Goal: Task Accomplishment & Management: Manage account settings

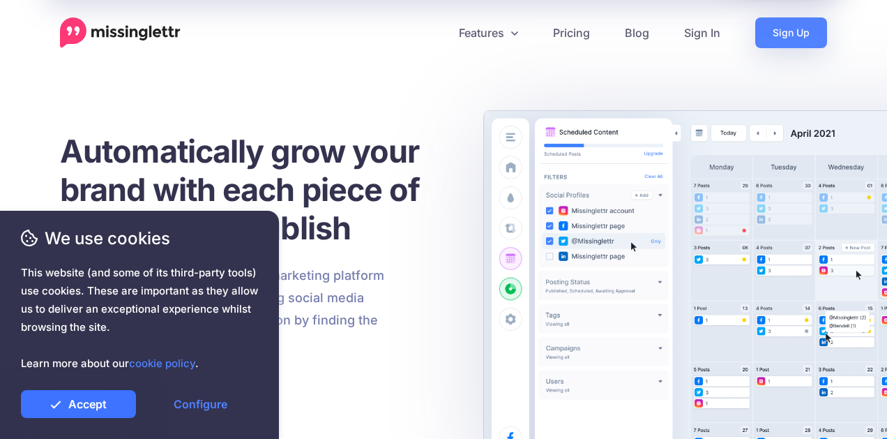
click at [88, 398] on link "Accept" at bounding box center [78, 404] width 115 height 28
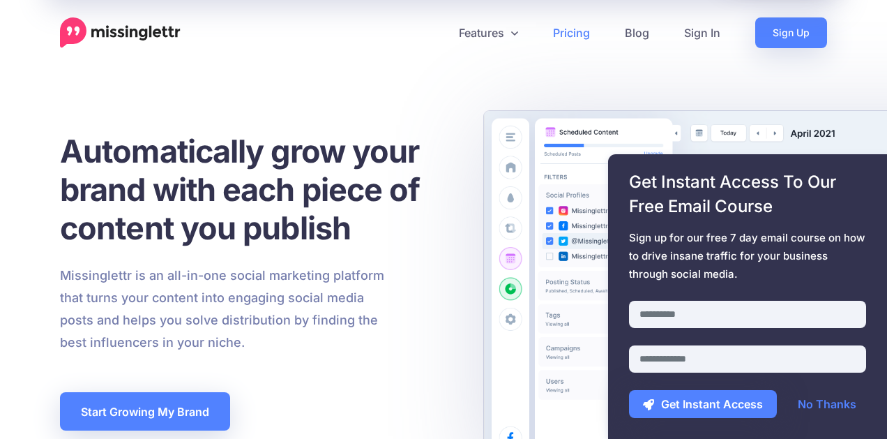
click at [575, 32] on link "Pricing" at bounding box center [572, 32] width 72 height 31
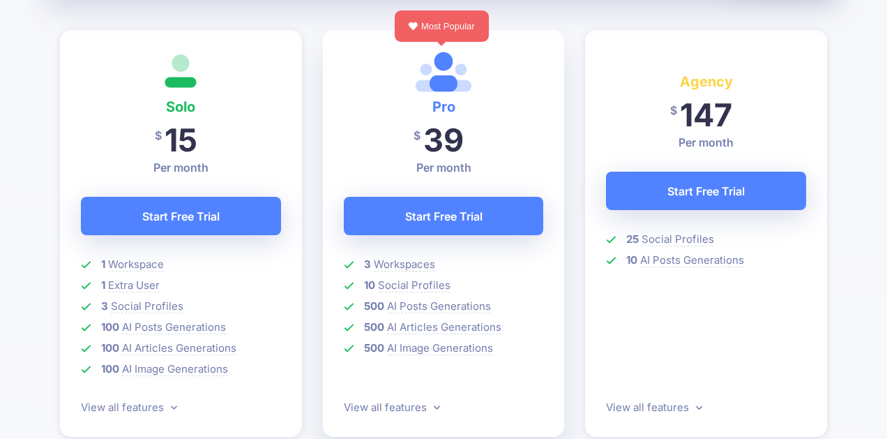
scroll to position [24, 0]
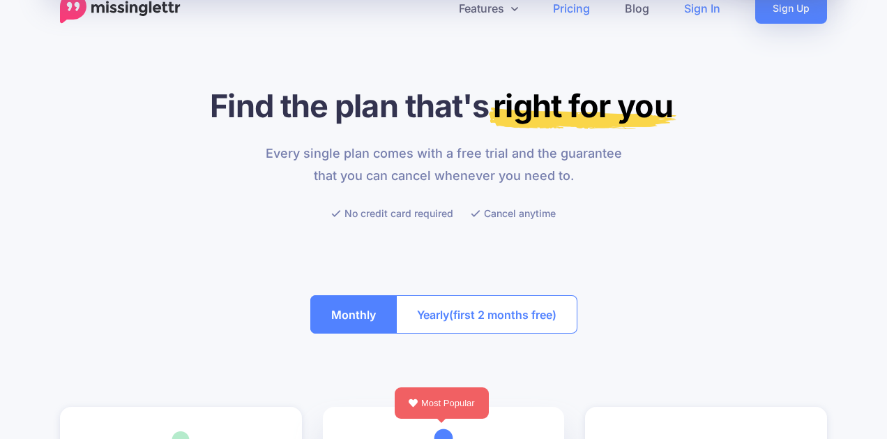
click at [709, 15] on link "Sign In" at bounding box center [702, 8] width 71 height 31
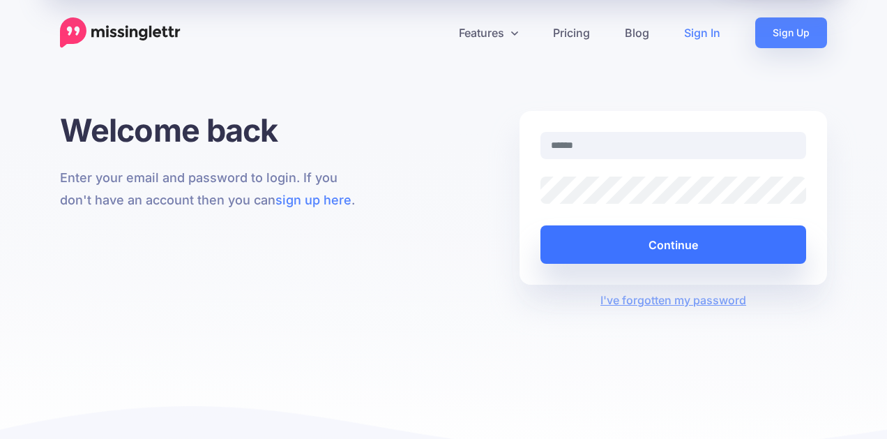
type input "**********"
click at [635, 247] on button "Continue" at bounding box center [673, 244] width 266 height 38
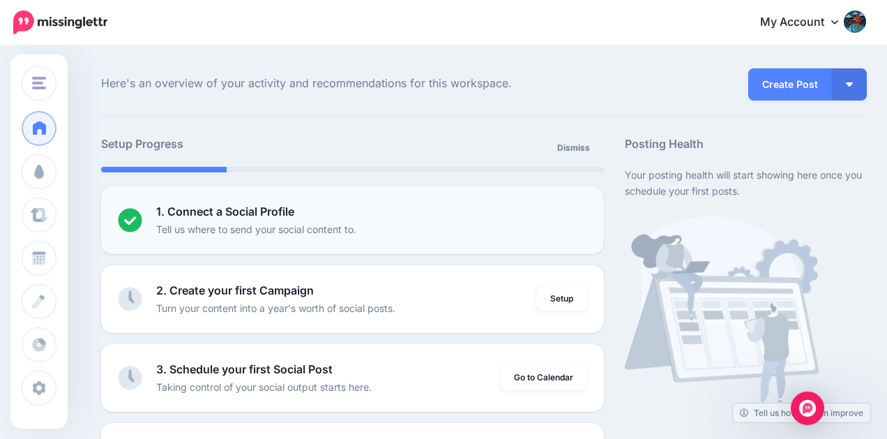
scroll to position [17, 0]
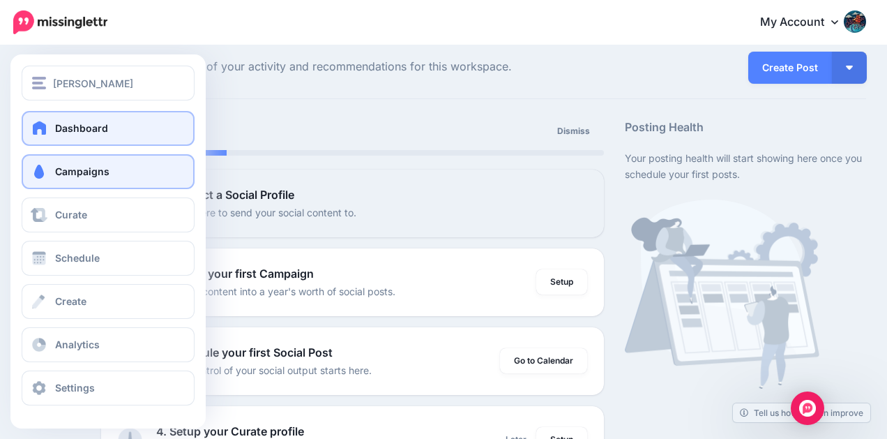
click at [43, 173] on span at bounding box center [39, 172] width 18 height 14
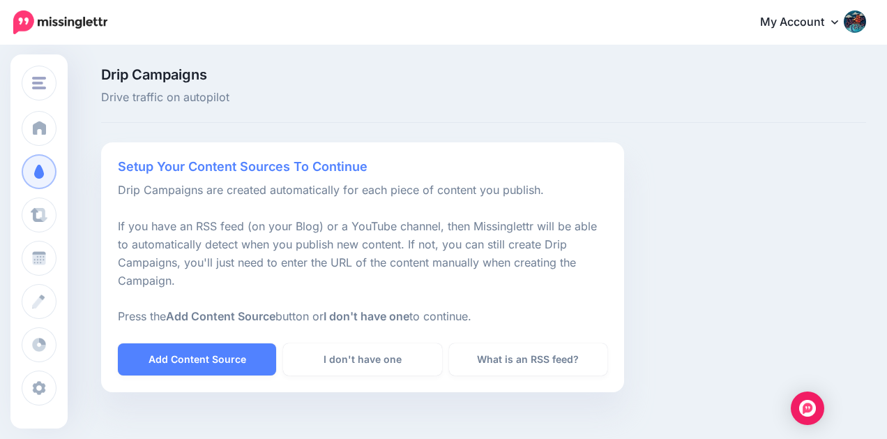
click at [838, 17] on icon at bounding box center [834, 21] width 7 height 11
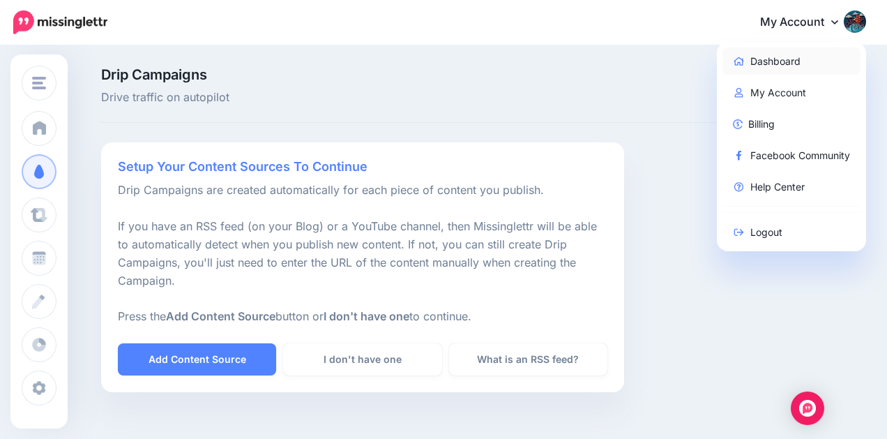
click at [778, 59] on link "Dashboard" at bounding box center [791, 60] width 139 height 27
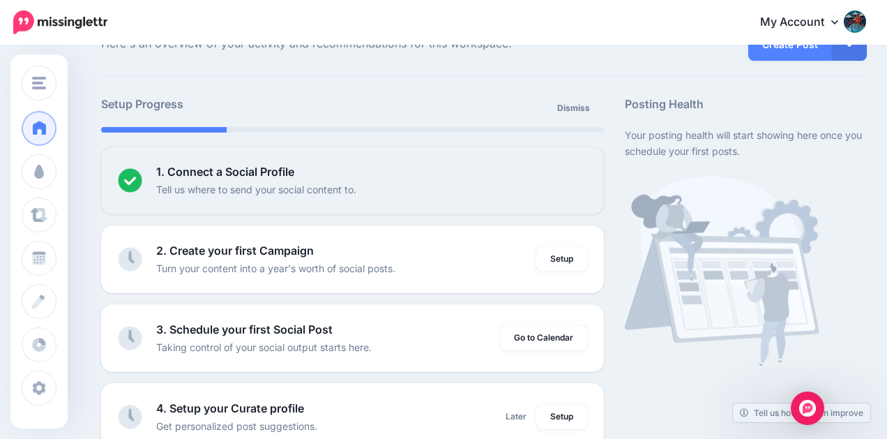
scroll to position [40, 0]
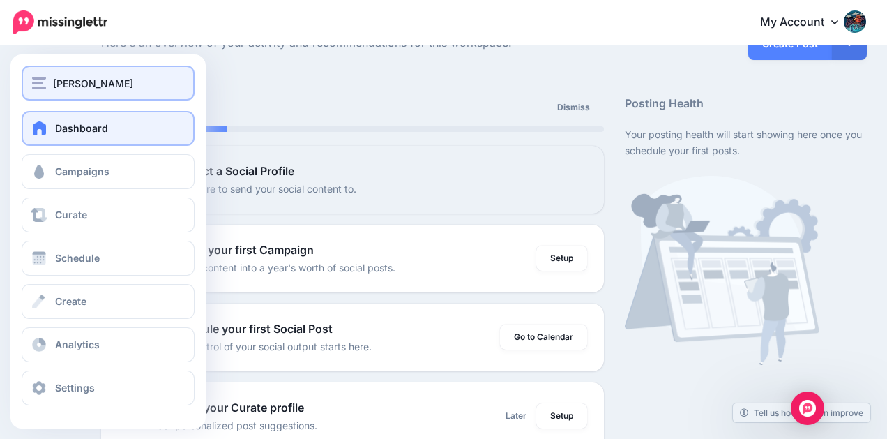
click at [38, 77] on img "button" at bounding box center [39, 83] width 14 height 13
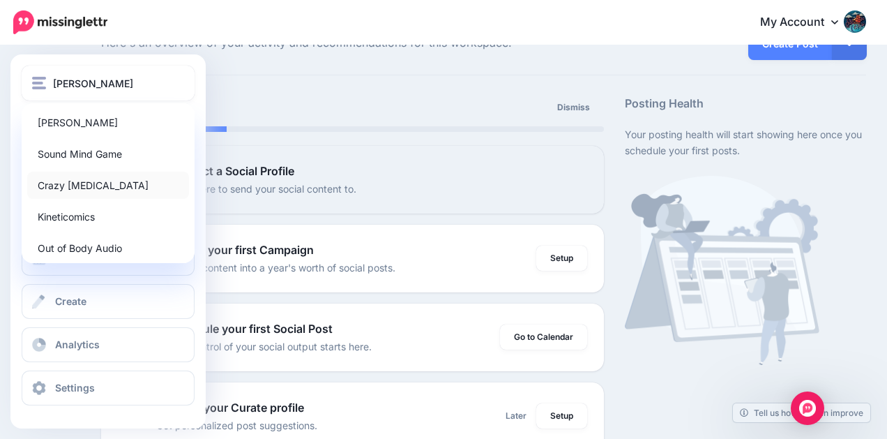
scroll to position [1, 0]
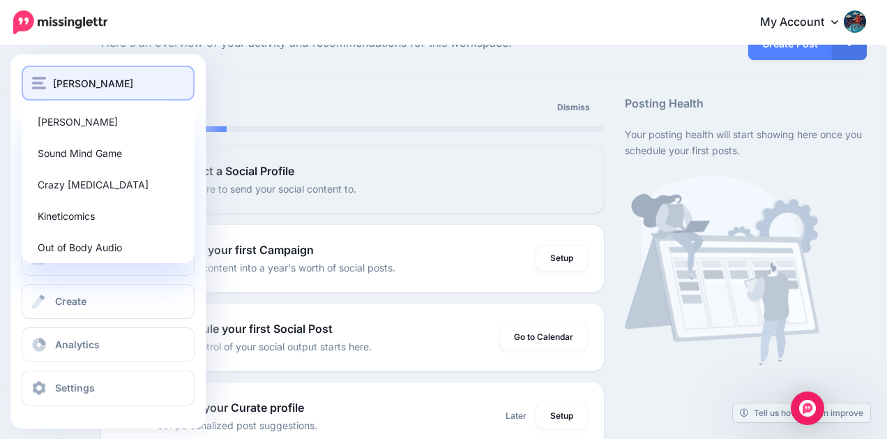
click at [38, 78] on img "button" at bounding box center [39, 83] width 14 height 13
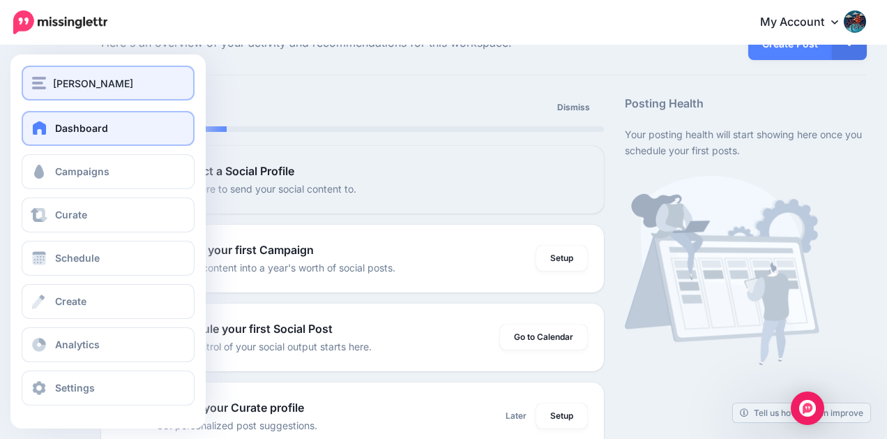
click at [38, 78] on img "button" at bounding box center [39, 83] width 14 height 13
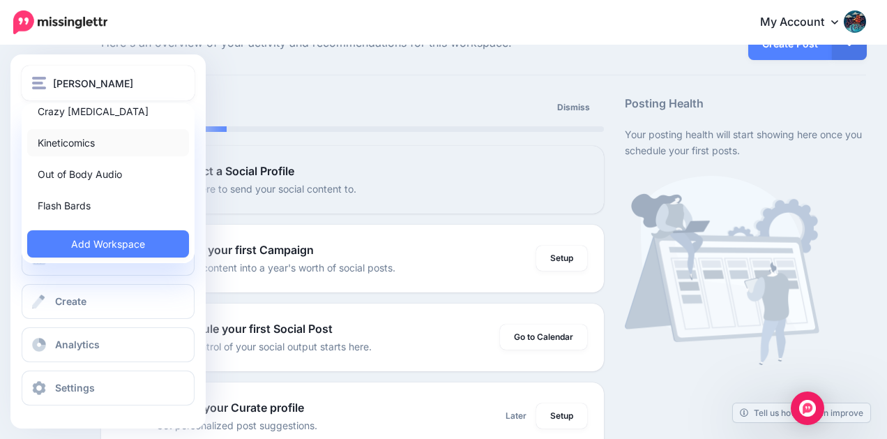
scroll to position [0, 0]
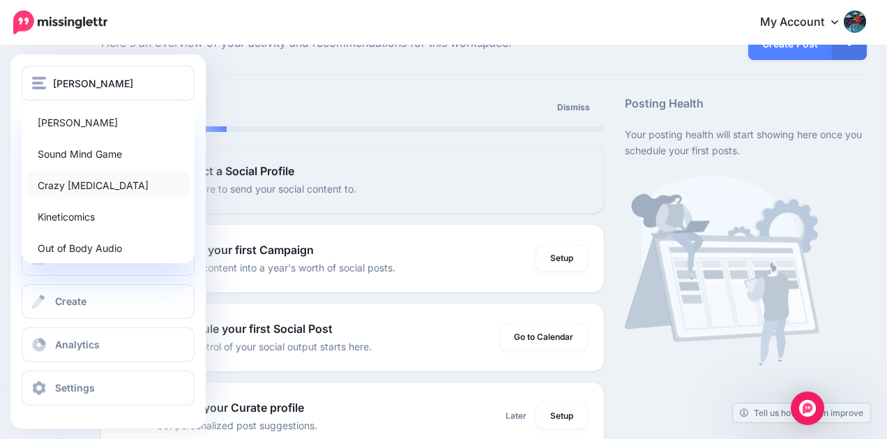
click at [61, 180] on link "Crazy [MEDICAL_DATA]" at bounding box center [108, 185] width 162 height 27
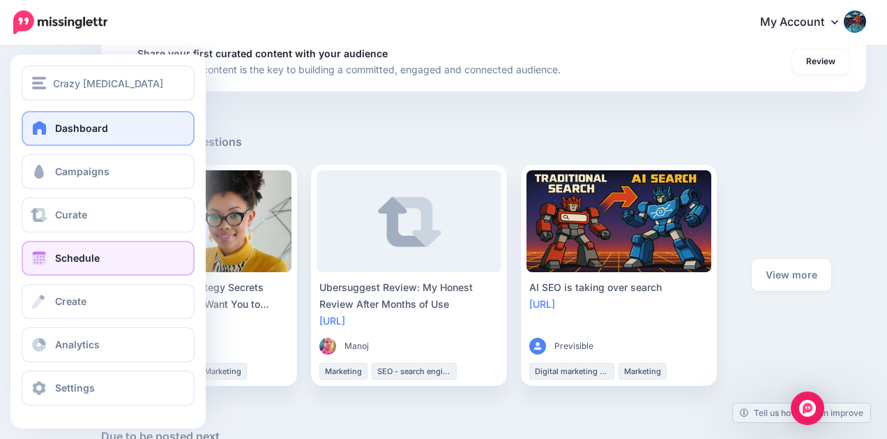
scroll to position [679, 0]
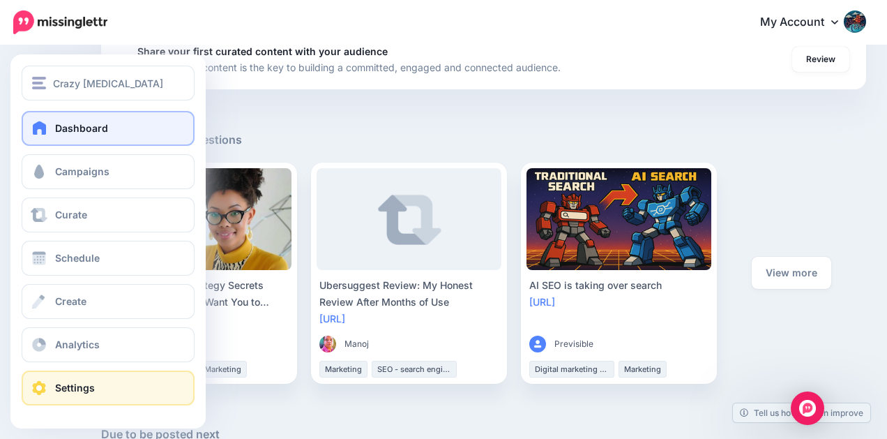
click at [58, 376] on link "Settings" at bounding box center [108, 387] width 173 height 35
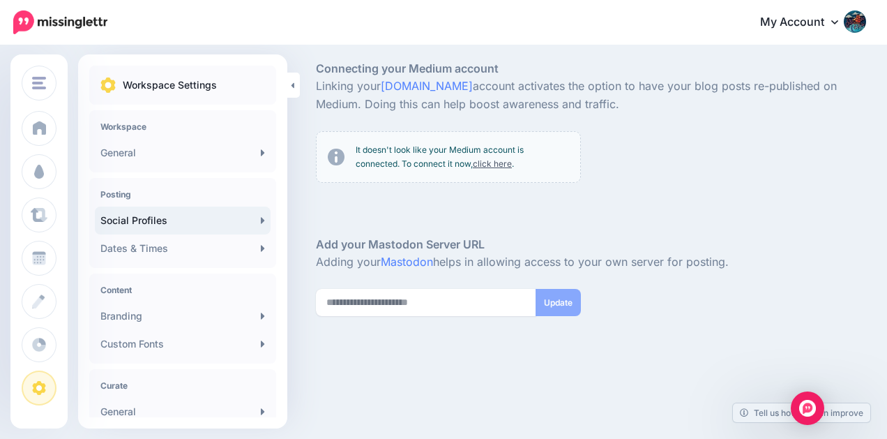
scroll to position [215, 0]
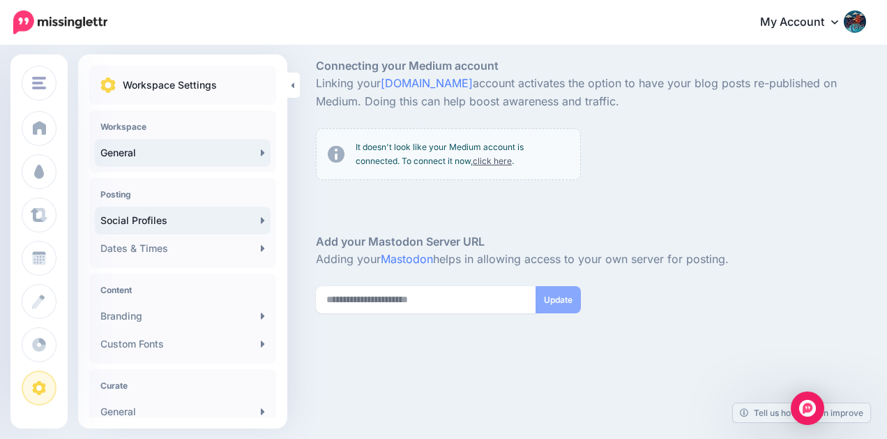
click at [227, 144] on link "General" at bounding box center [183, 153] width 176 height 28
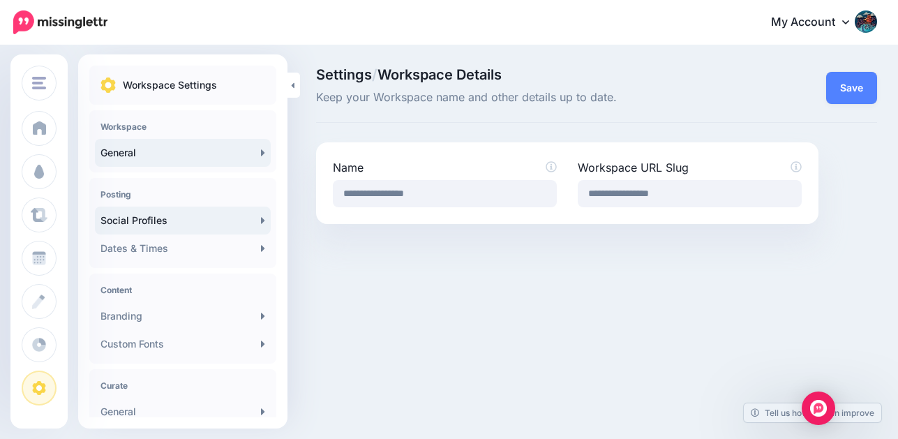
click at [250, 215] on link "Social Profiles" at bounding box center [183, 220] width 176 height 28
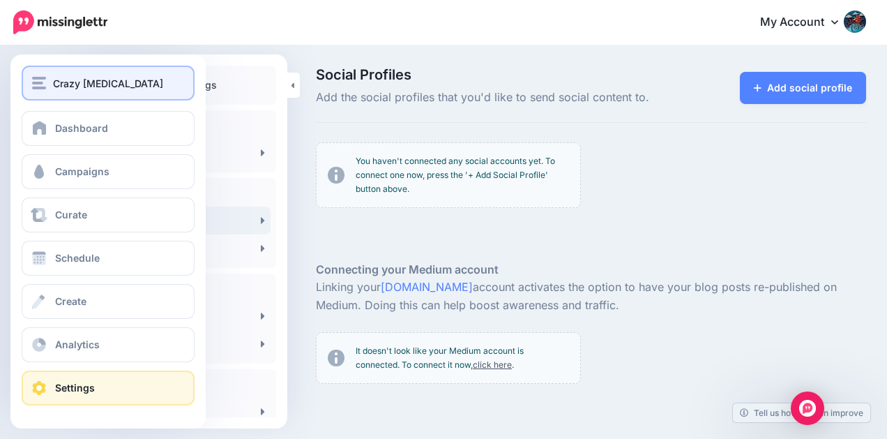
click at [42, 84] on img "button" at bounding box center [39, 83] width 14 height 13
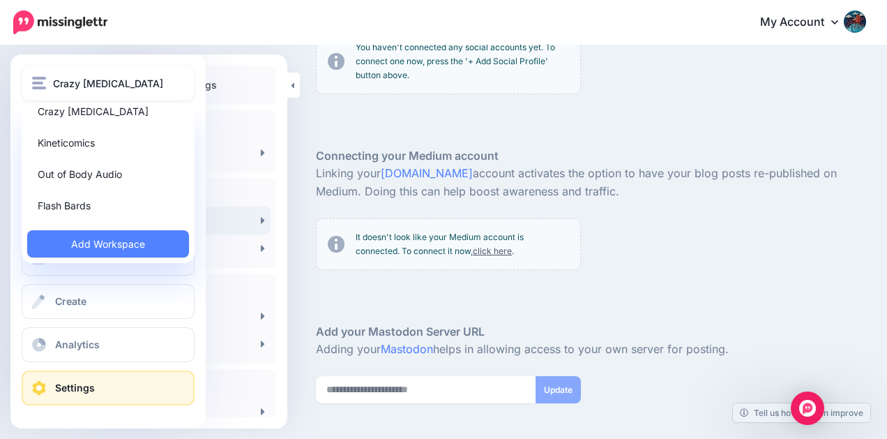
scroll to position [123, 0]
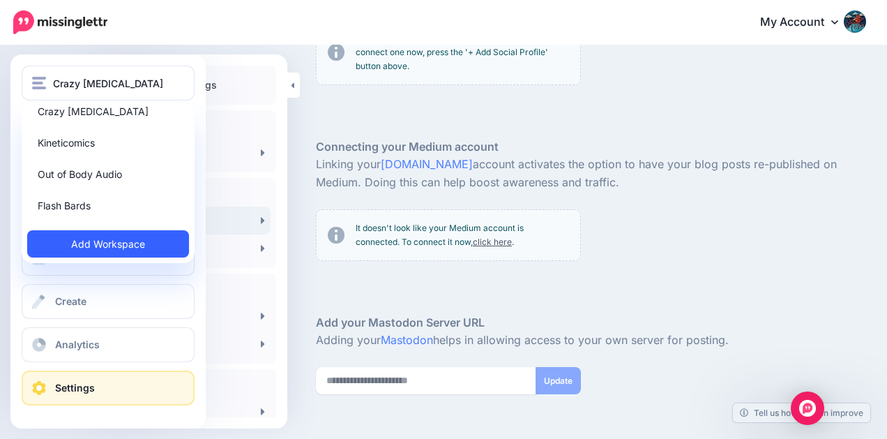
click at [76, 246] on link "Add Workspace" at bounding box center [108, 243] width 162 height 27
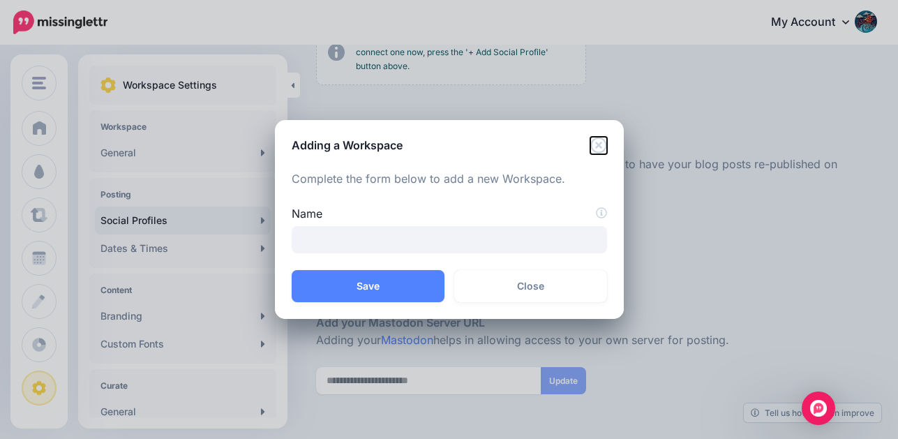
click at [597, 150] on icon "Close" at bounding box center [598, 145] width 17 height 17
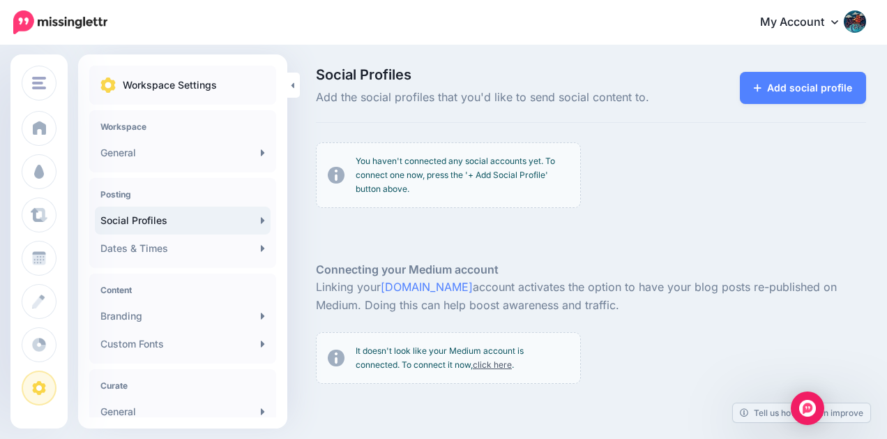
scroll to position [6, 0]
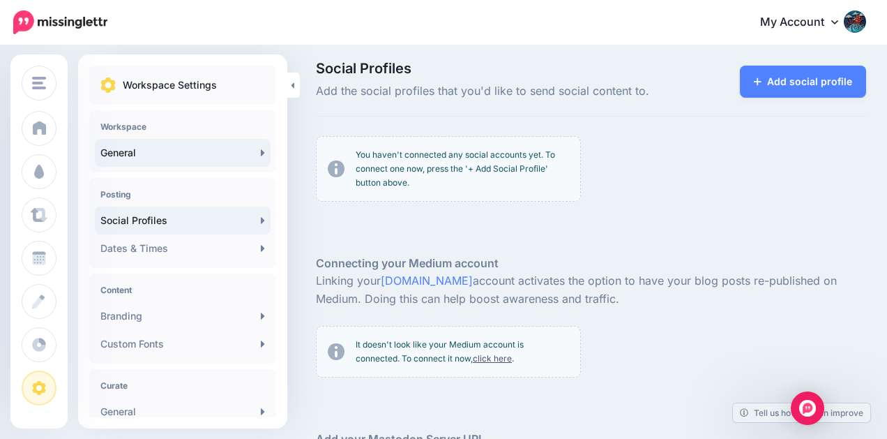
click at [220, 152] on link "General" at bounding box center [183, 153] width 176 height 28
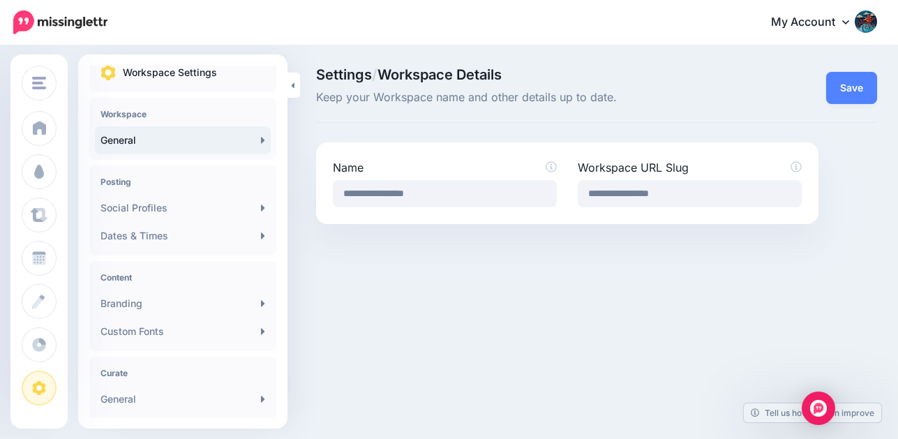
scroll to position [14, 0]
click at [261, 135] on icon at bounding box center [263, 138] width 4 height 11
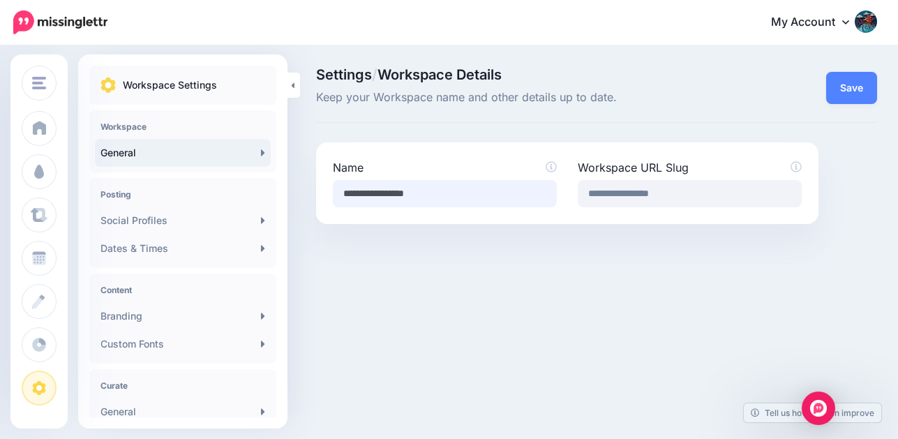
click at [361, 199] on input "**********" at bounding box center [445, 193] width 224 height 27
click at [366, 195] on input "**********" at bounding box center [445, 193] width 224 height 27
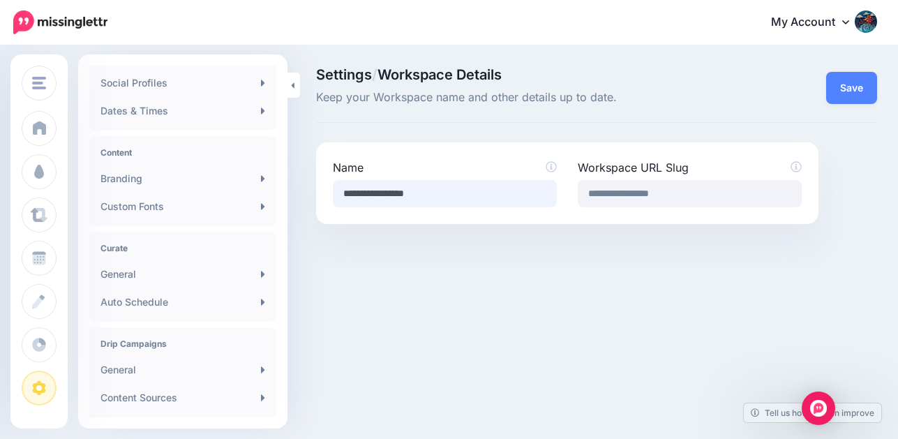
scroll to position [328, 0]
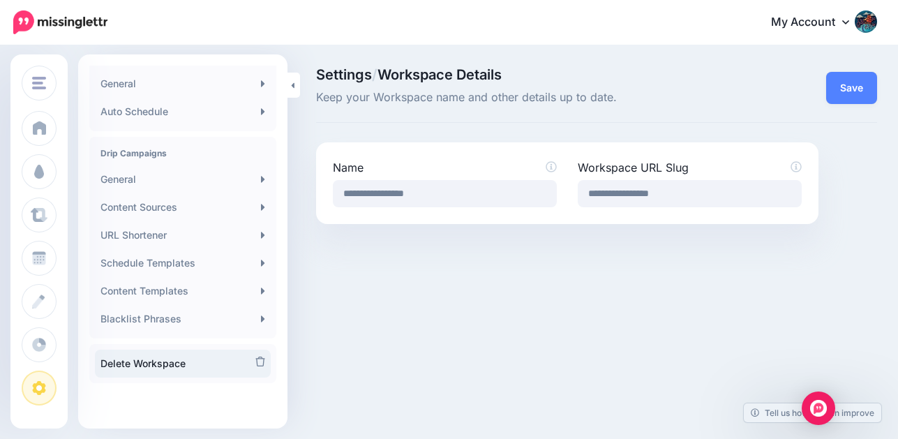
click at [255, 361] on icon at bounding box center [260, 361] width 10 height 10
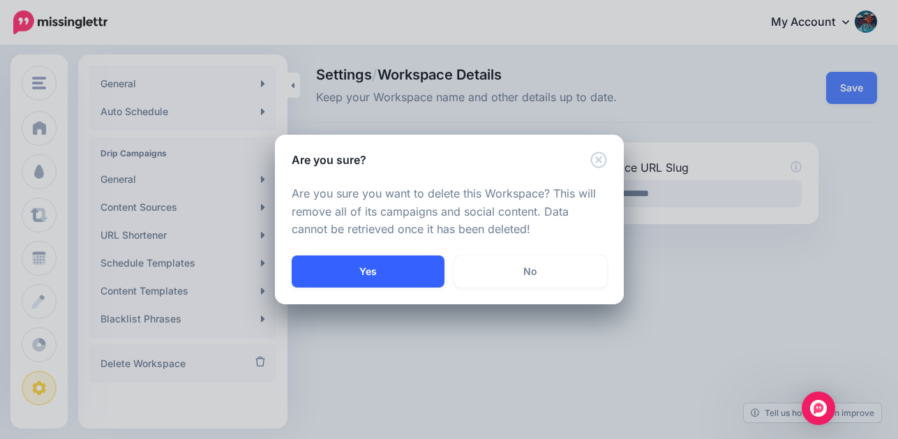
click at [395, 273] on button "Yes" at bounding box center [367, 271] width 153 height 32
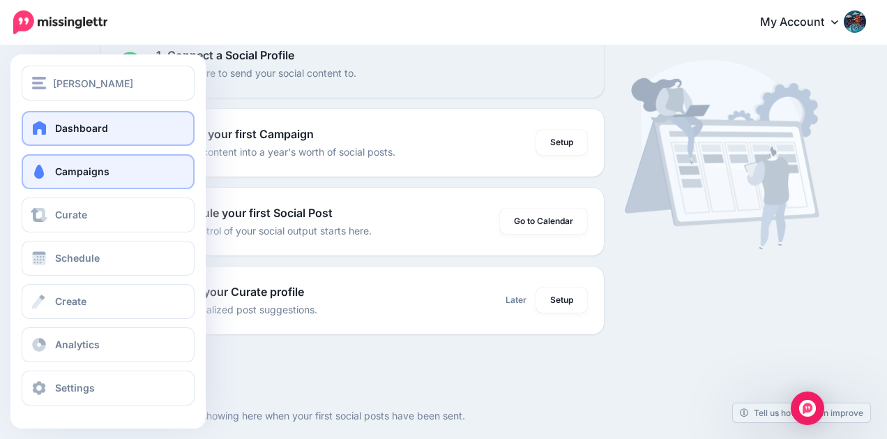
scroll to position [159, 0]
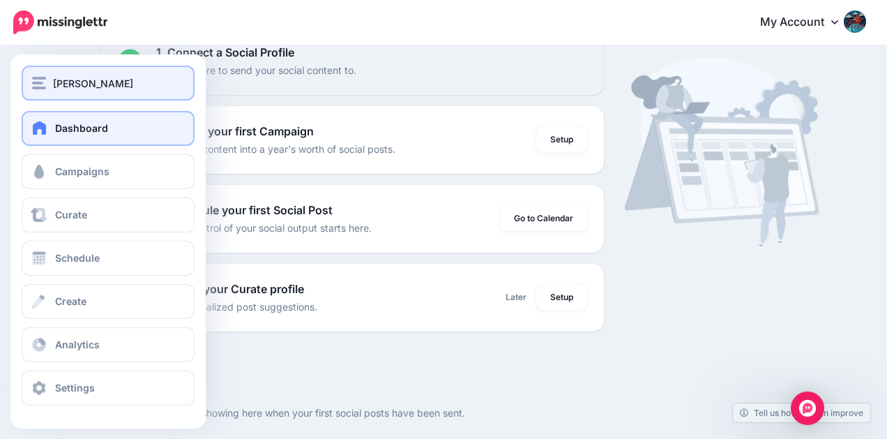
click at [53, 82] on span "[PERSON_NAME]" at bounding box center [93, 83] width 80 height 16
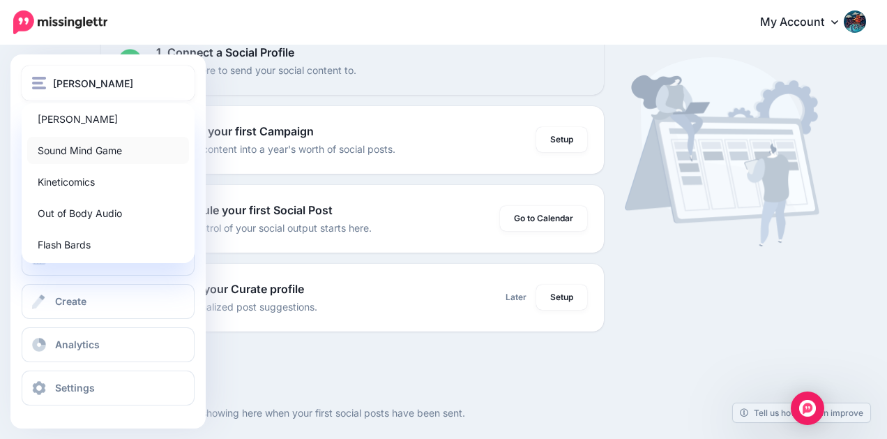
scroll to position [0, 0]
click at [52, 182] on link "Kineticomics" at bounding box center [108, 185] width 162 height 27
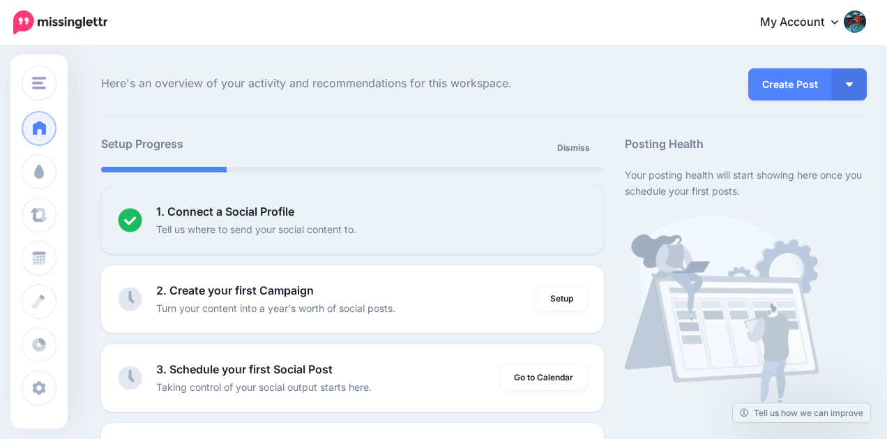
scroll to position [159, 0]
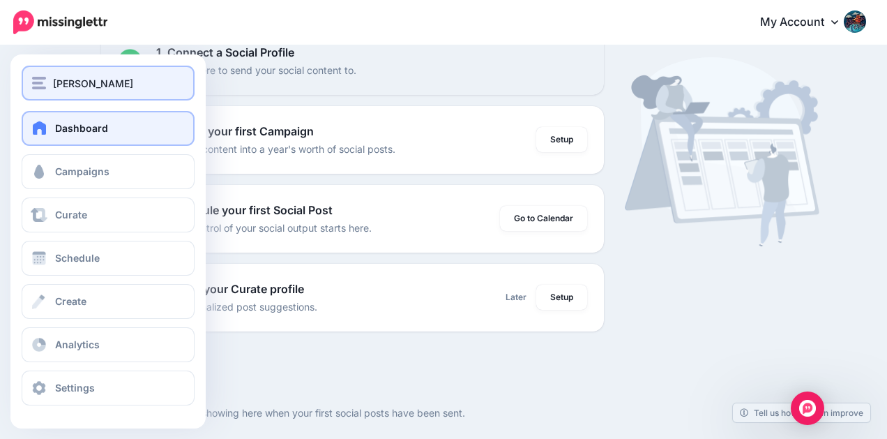
click at [33, 87] on img "button" at bounding box center [39, 83] width 14 height 13
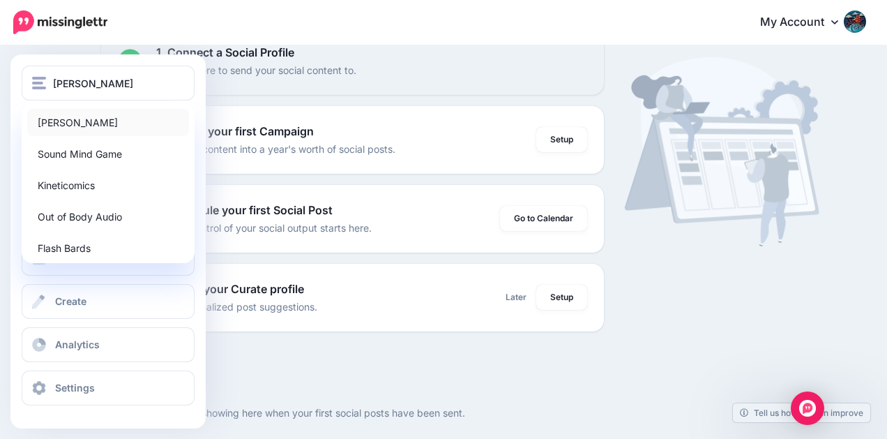
click at [49, 121] on link "[PERSON_NAME]" at bounding box center [108, 122] width 162 height 27
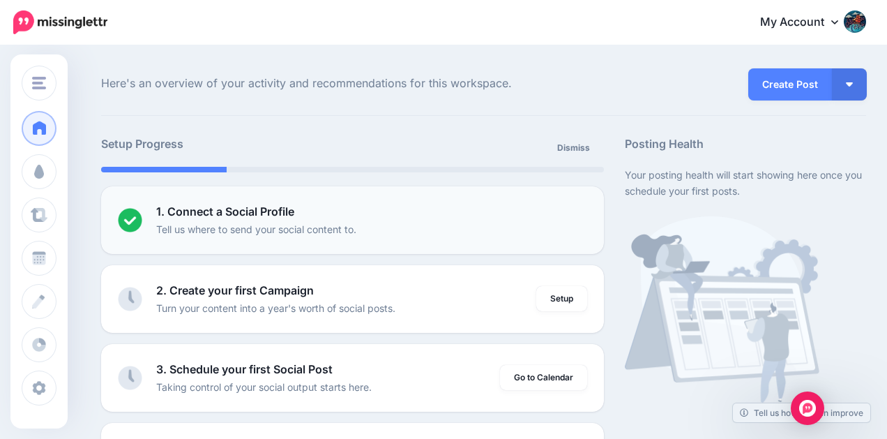
click at [286, 212] on b "1. Connect a Social Profile" at bounding box center [225, 211] width 138 height 14
click at [273, 229] on p "Tell us where to send your social content to." at bounding box center [256, 229] width 200 height 16
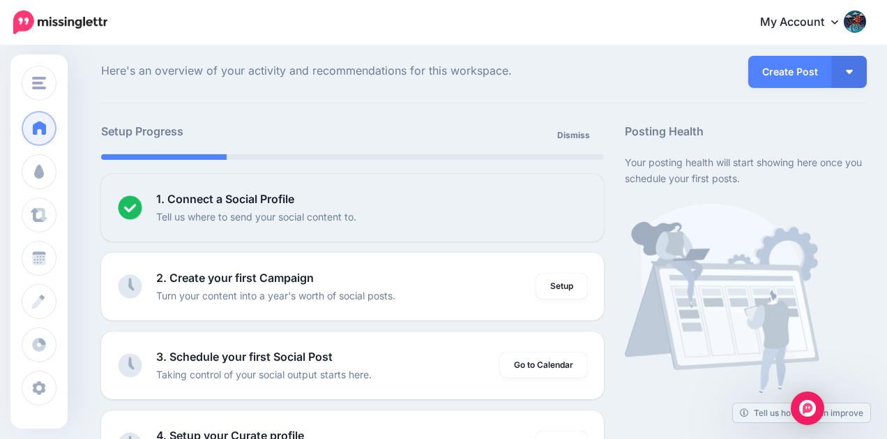
scroll to position [13, 0]
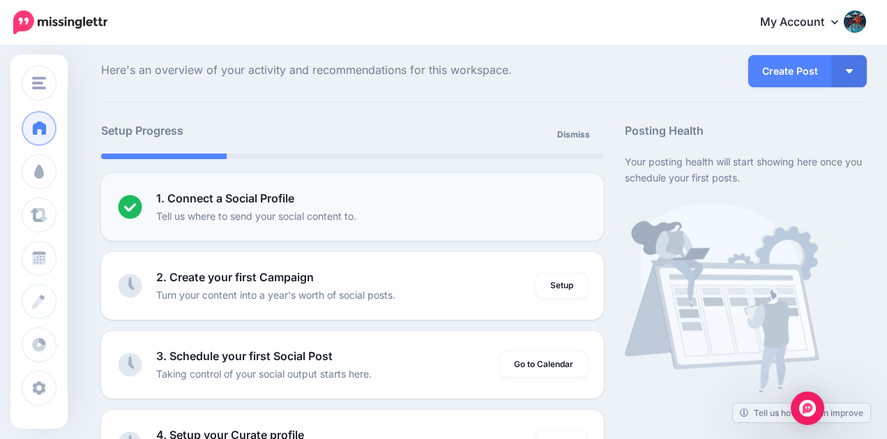
click at [471, 196] on div "1. Connect a Social Profile Tell us where to send your social content to." at bounding box center [371, 207] width 431 height 34
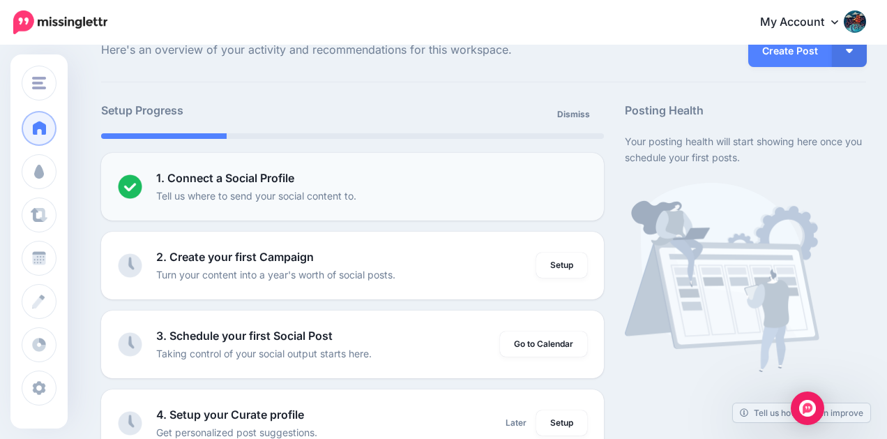
scroll to position [40, 0]
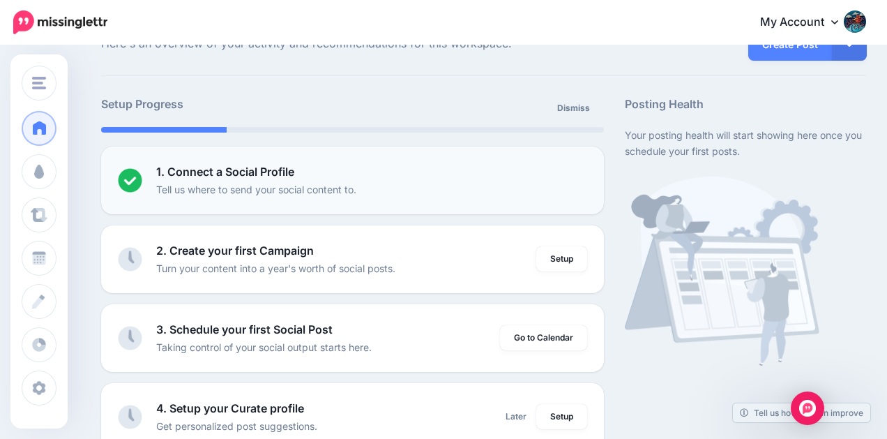
click at [471, 196] on div "1. Connect a Social Profile Tell us where to send your social content to." at bounding box center [371, 180] width 431 height 34
click at [286, 172] on b "1. Connect a Social Profile" at bounding box center [225, 172] width 138 height 14
click at [139, 174] on img at bounding box center [130, 180] width 24 height 24
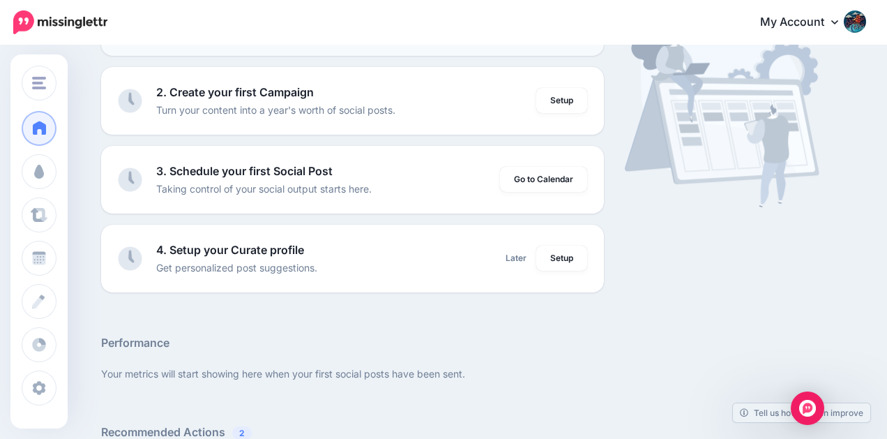
scroll to position [0, 0]
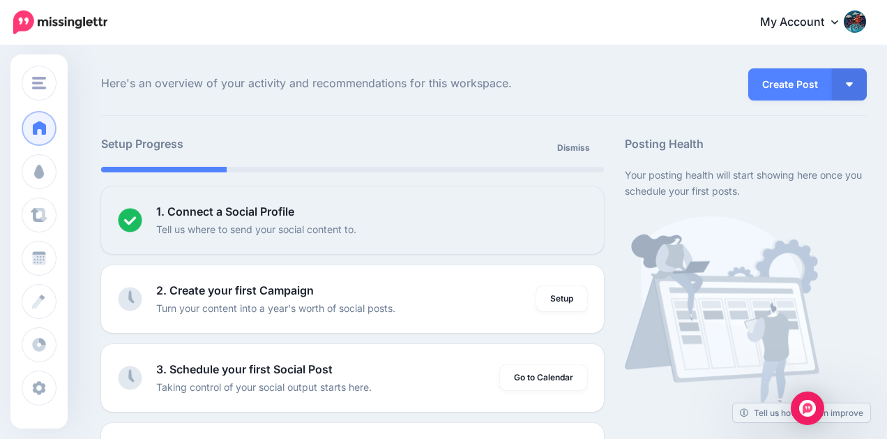
click at [838, 20] on icon at bounding box center [834, 21] width 7 height 11
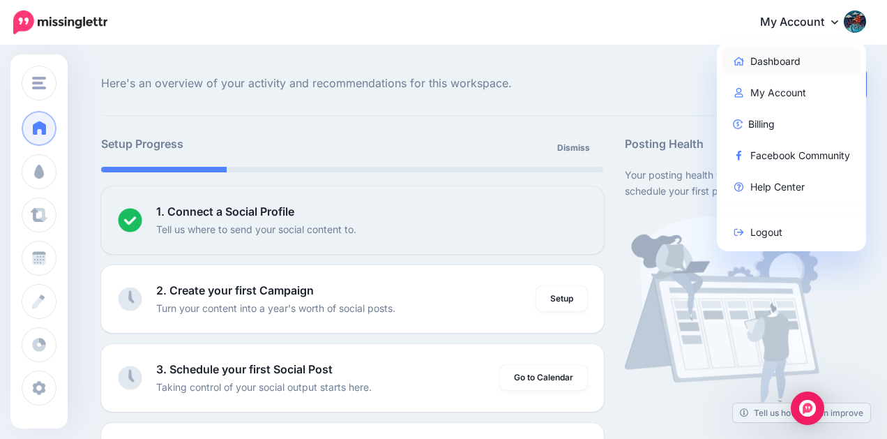
click at [763, 57] on link "Dashboard" at bounding box center [791, 60] width 139 height 27
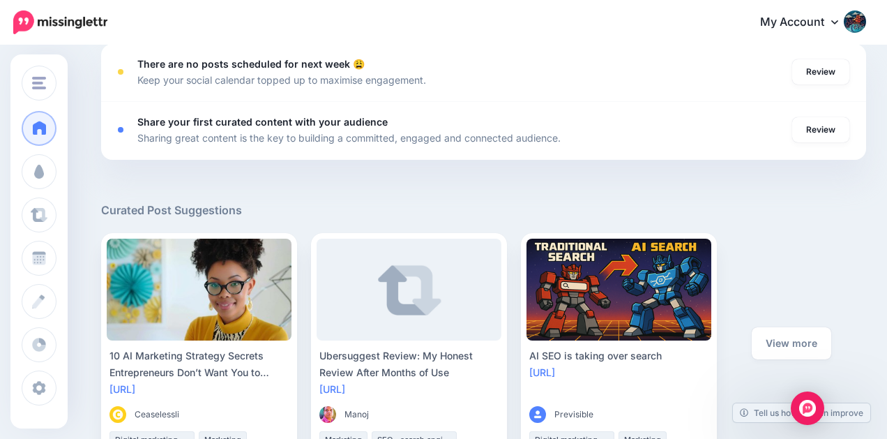
scroll to position [761, 0]
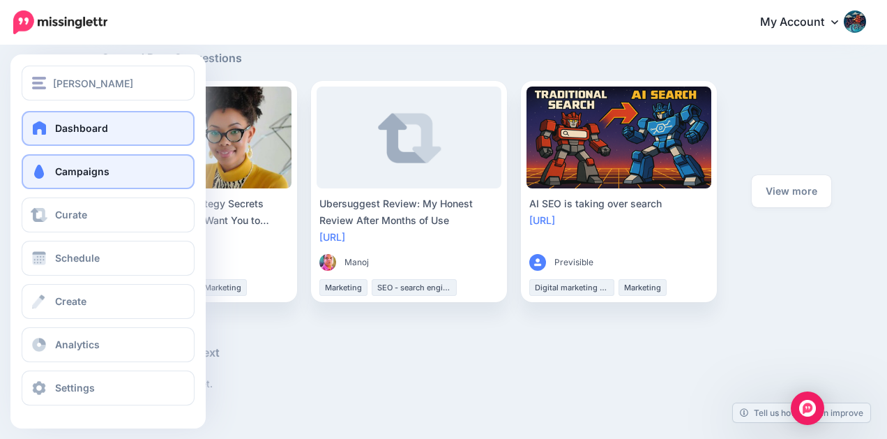
click at [43, 185] on link "Campaigns" at bounding box center [108, 171] width 173 height 35
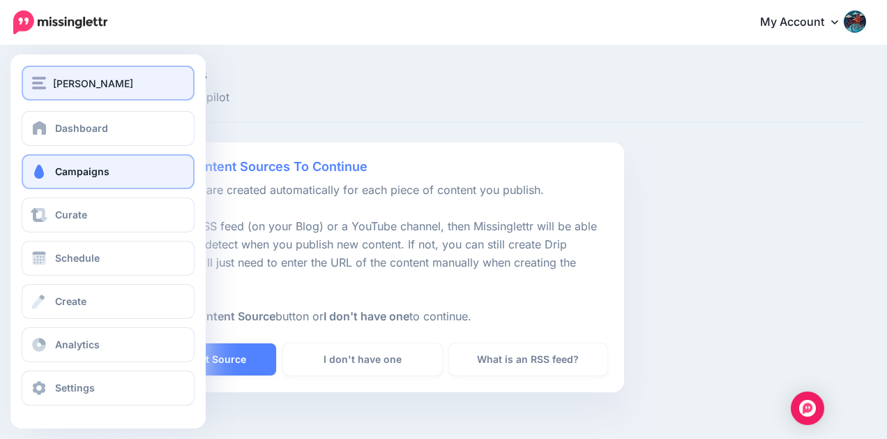
click at [123, 82] on span "[PERSON_NAME]" at bounding box center [93, 83] width 80 height 16
click at [63, 89] on span "[PERSON_NAME]" at bounding box center [93, 83] width 80 height 16
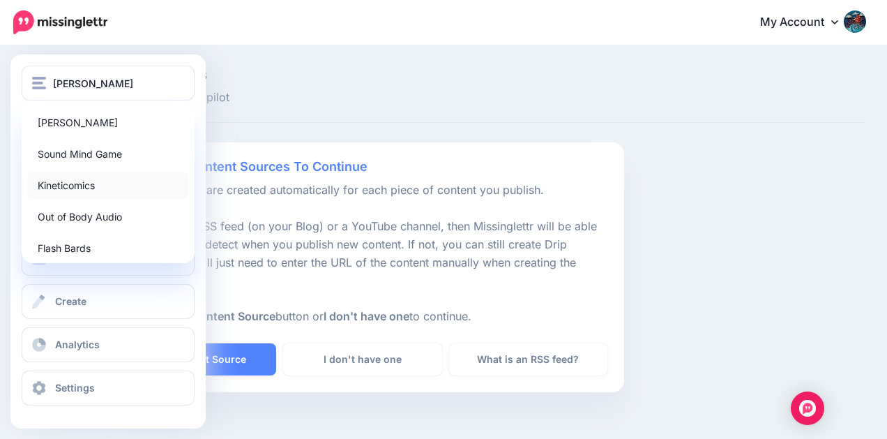
click at [86, 181] on link "Kineticomics" at bounding box center [108, 185] width 162 height 27
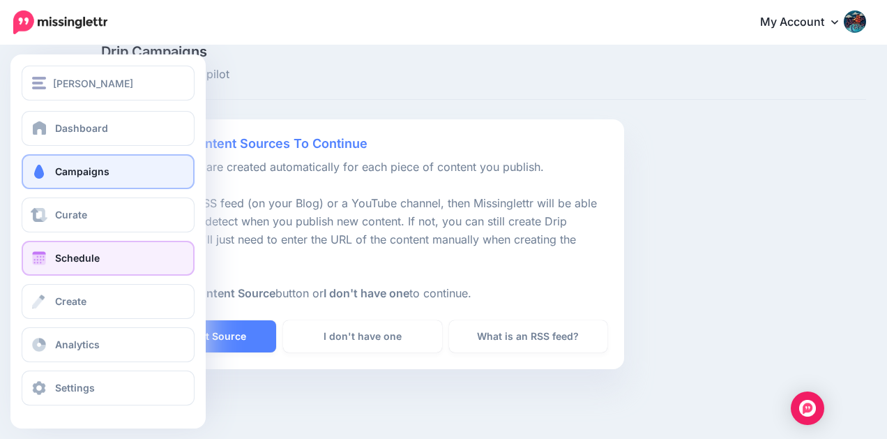
scroll to position [93, 0]
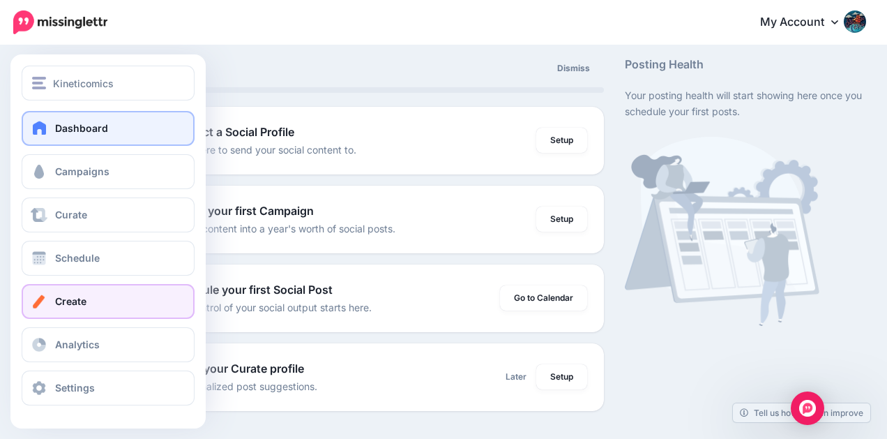
scroll to position [114, 0]
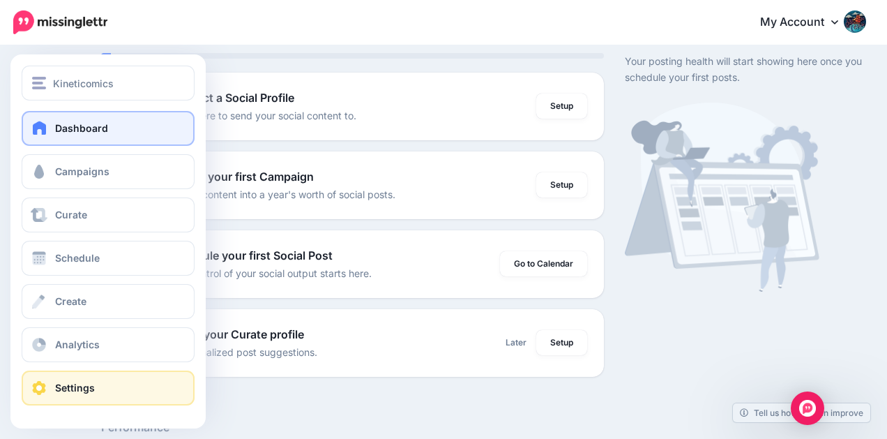
click at [87, 395] on link "Settings" at bounding box center [108, 387] width 173 height 35
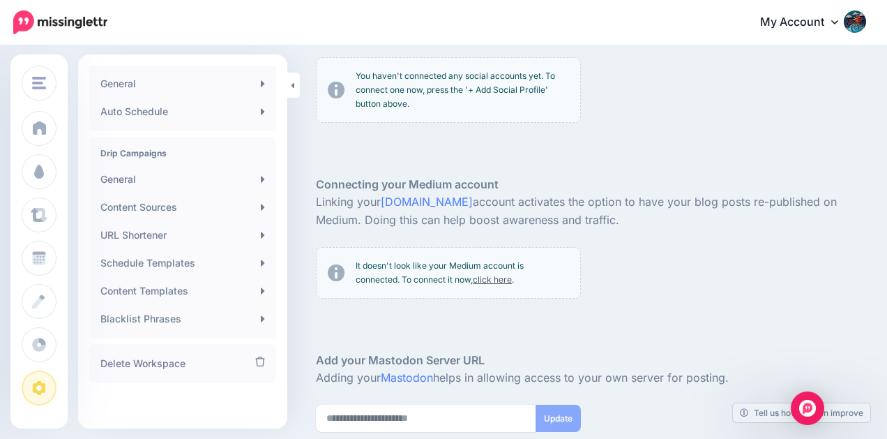
scroll to position [103, 0]
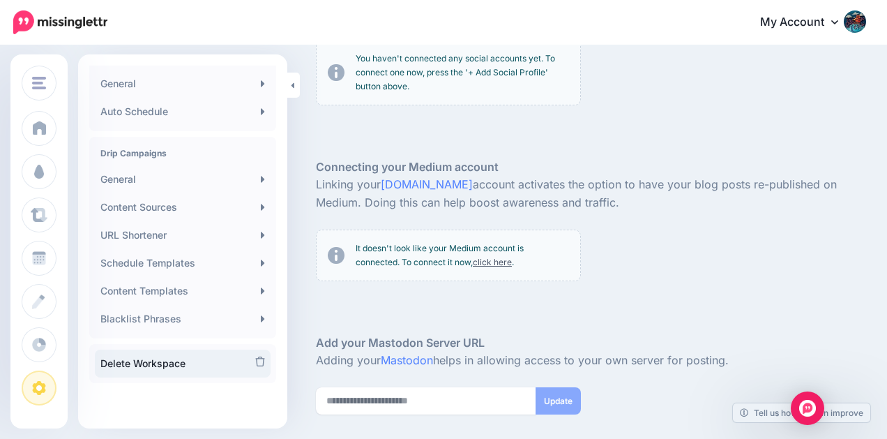
click at [255, 360] on icon at bounding box center [260, 361] width 10 height 10
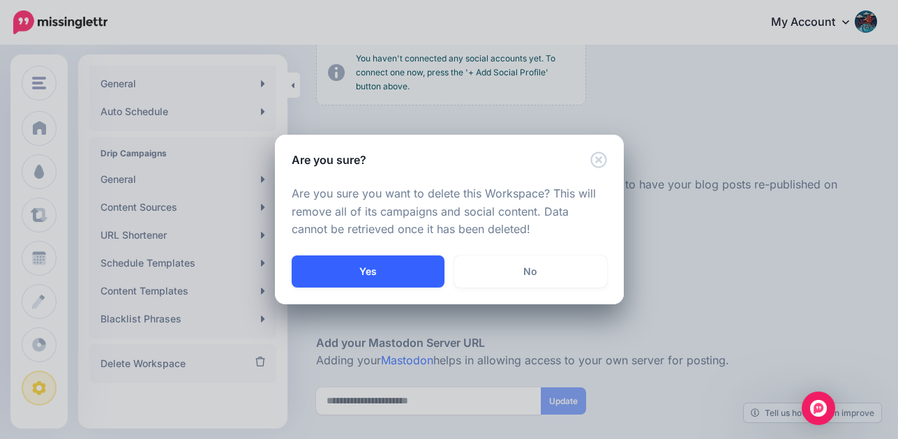
click at [389, 270] on button "Yes" at bounding box center [367, 271] width 153 height 32
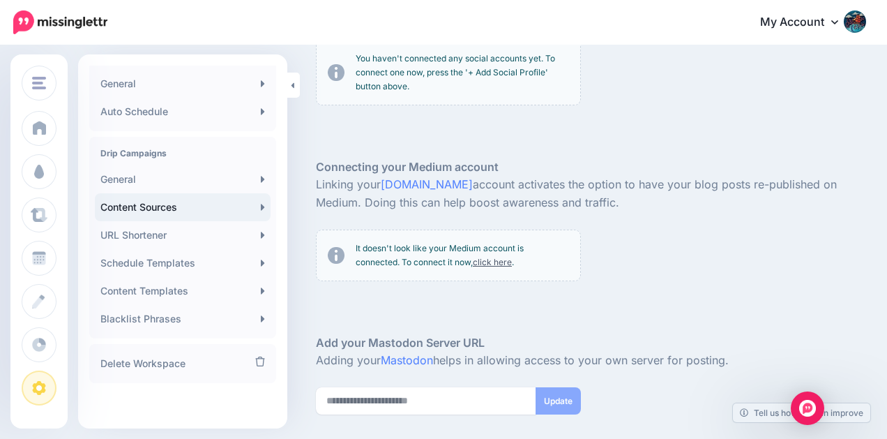
scroll to position [209, 0]
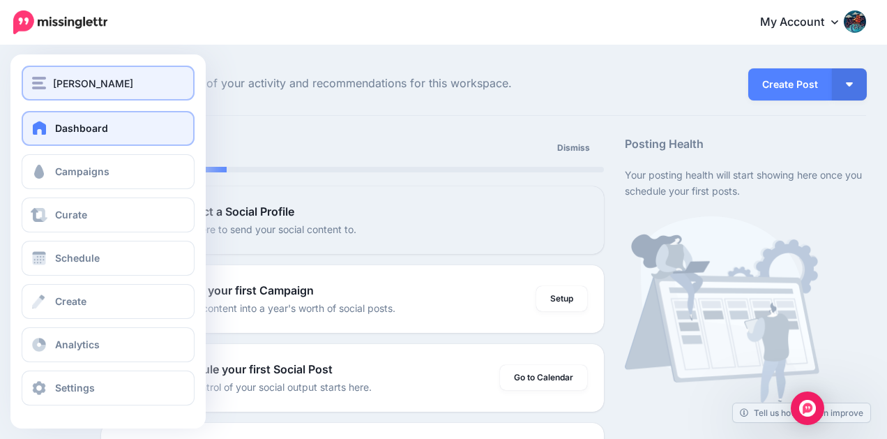
click at [48, 88] on div "[PERSON_NAME]" at bounding box center [108, 83] width 152 height 16
